Goal: Information Seeking & Learning: Learn about a topic

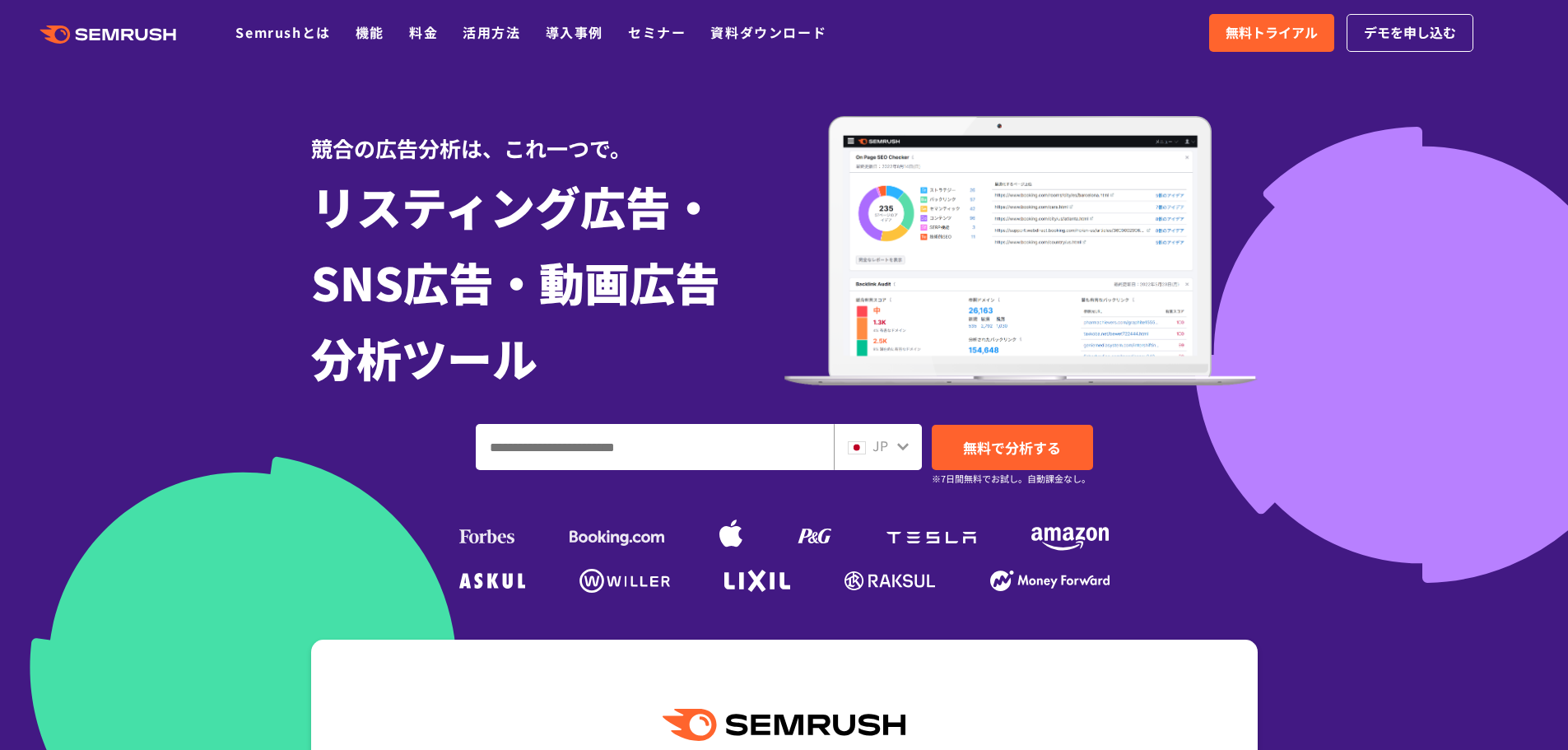
click at [556, 462] on input "ドメイン、キーワードまたはURLを入力してください" at bounding box center [654, 447] width 356 height 45
click at [563, 453] on input "ドメイン、キーワードまたはURLを入力してください" at bounding box center [654, 447] width 356 height 45
click at [510, 455] on input "ドメイン、キーワードまたはURLを入力してください" at bounding box center [654, 447] width 356 height 45
click at [967, 451] on span "無料で分析する" at bounding box center [1012, 448] width 98 height 21
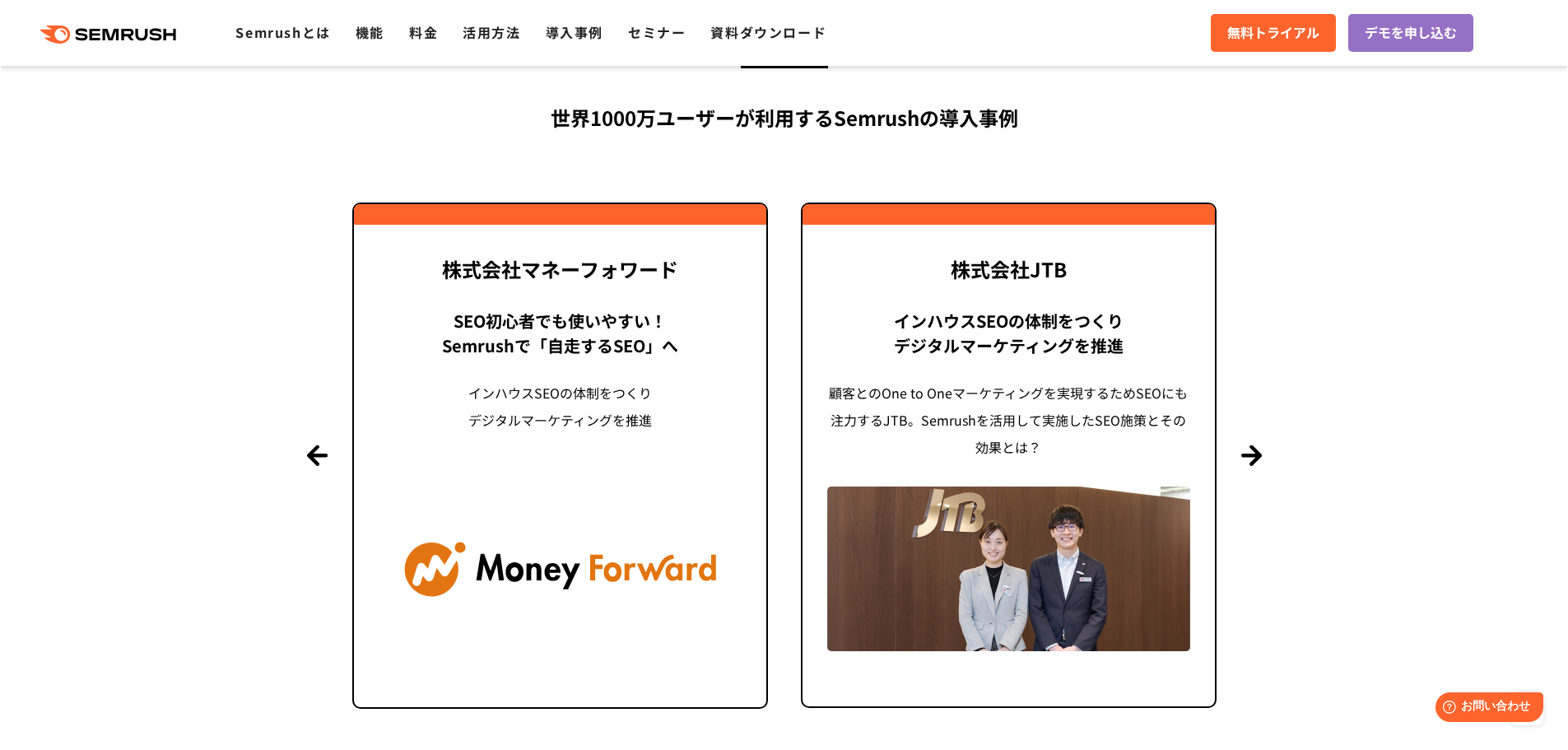
scroll to position [3705, 0]
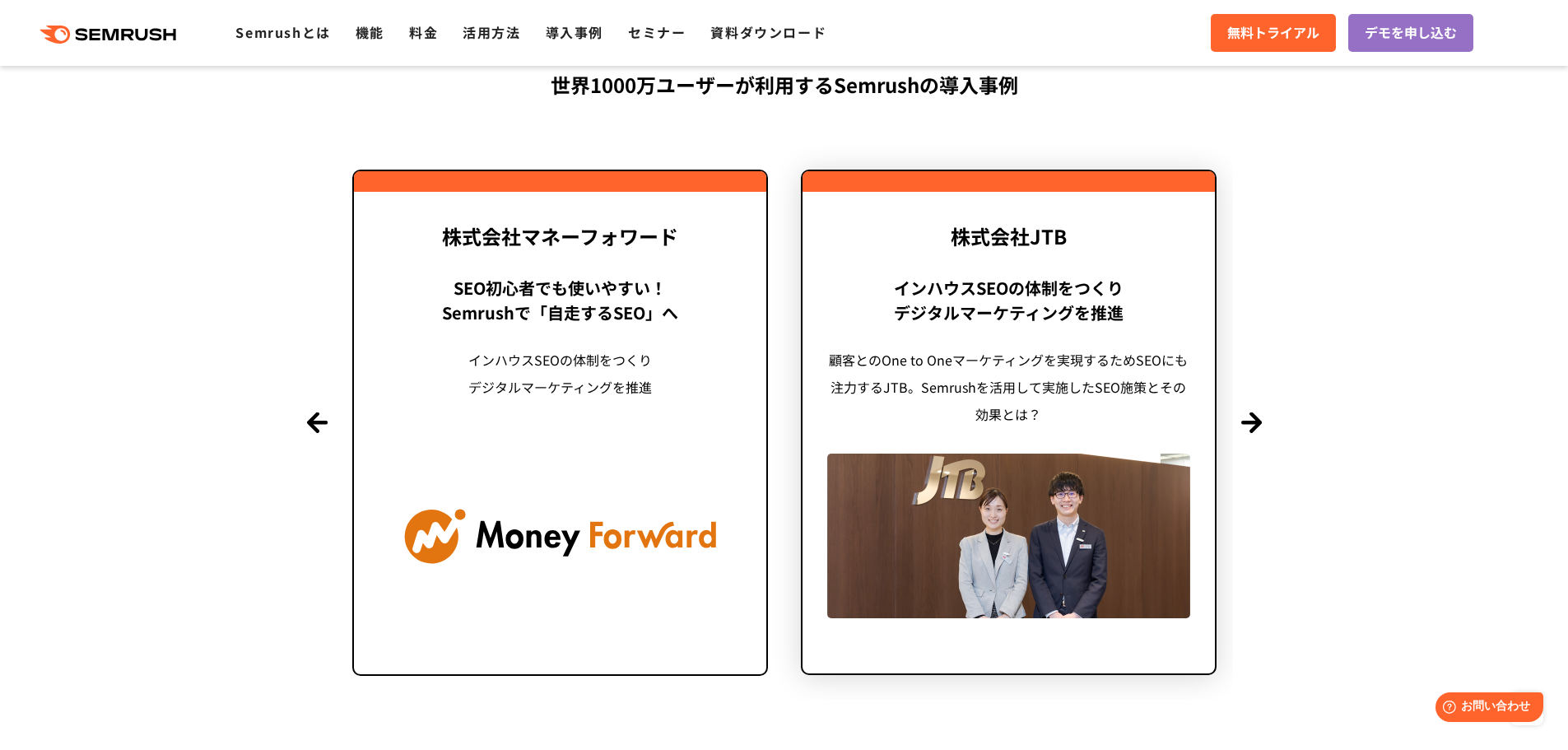
click at [1013, 324] on div "インハウスSEOの体制をつくり デジタルマーケティングを推進" at bounding box center [1009, 300] width 363 height 49
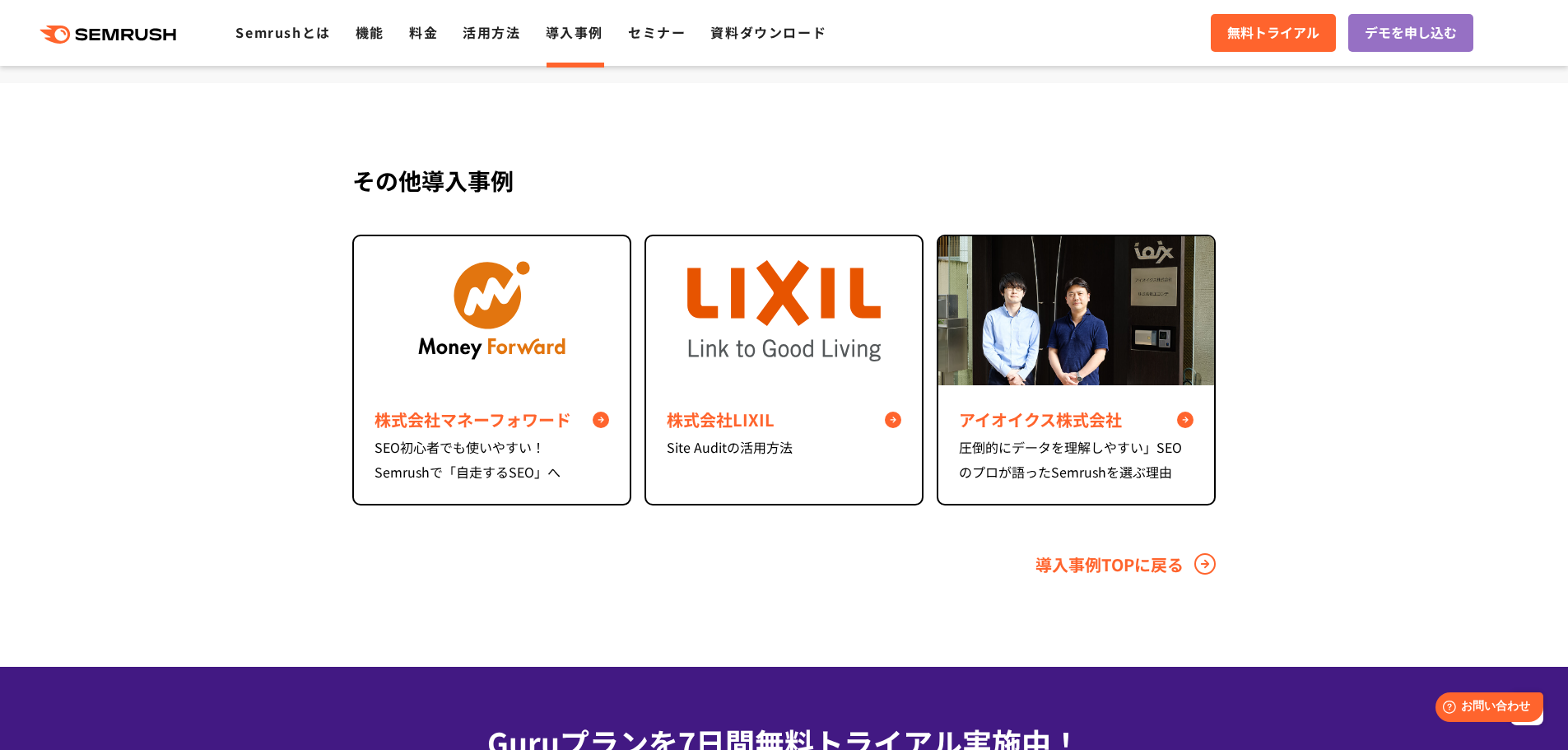
scroll to position [7492, 0]
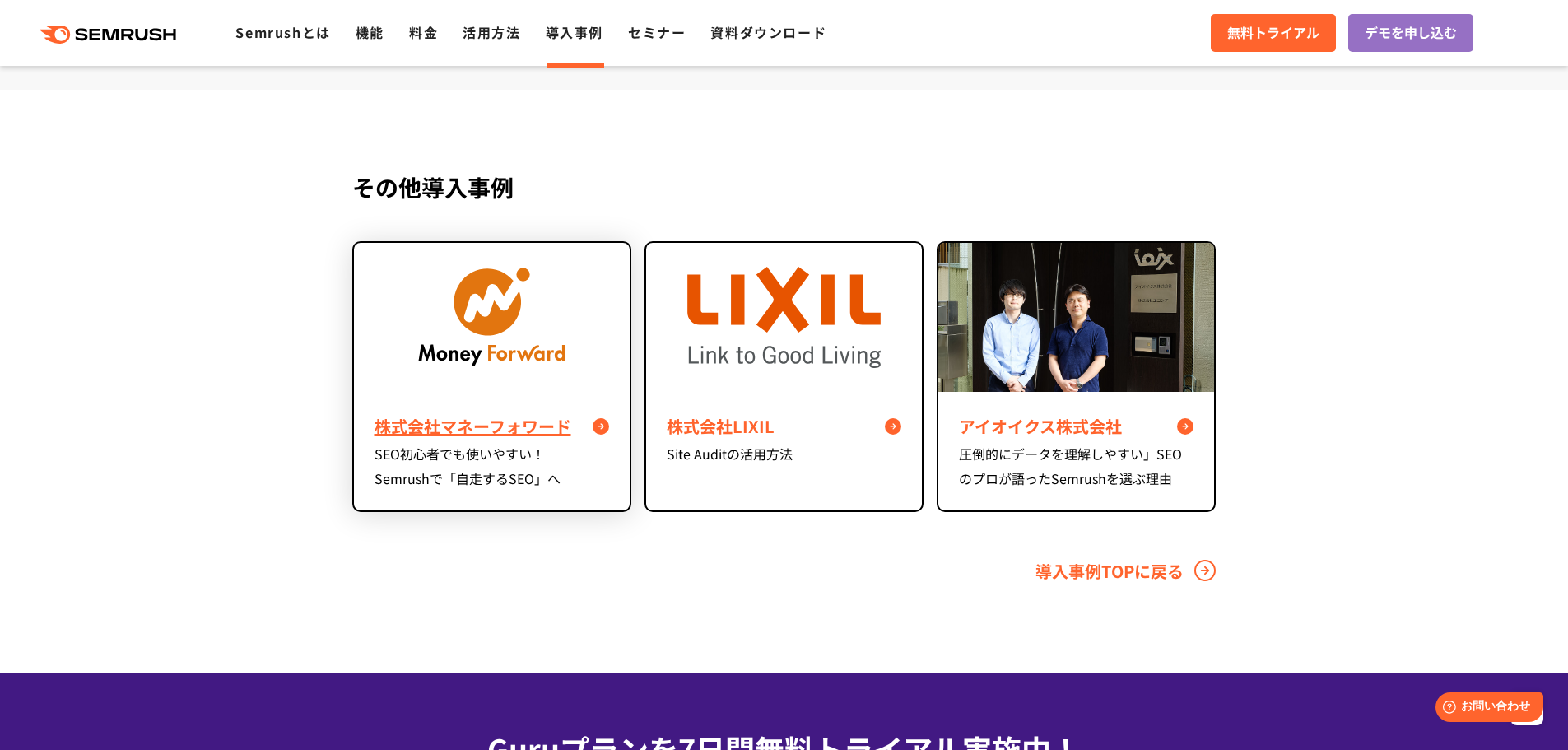
click at [411, 387] on img at bounding box center [492, 317] width 193 height 146
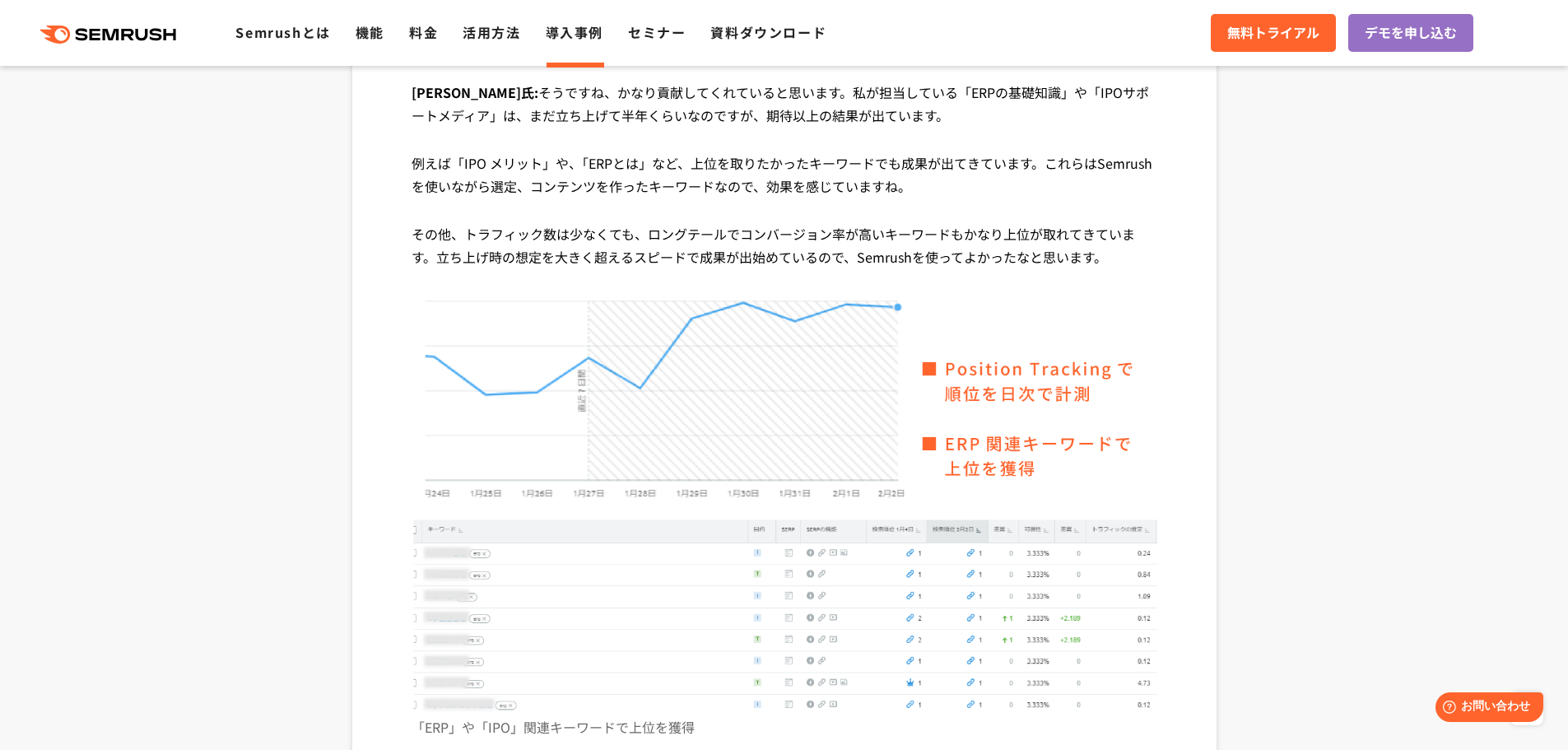
scroll to position [5517, 0]
